Goal: Task Accomplishment & Management: Manage account settings

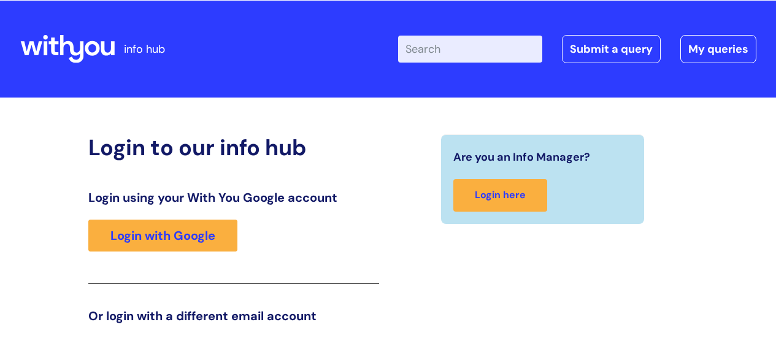
scroll to position [187, 0]
